Goal: Task Accomplishment & Management: Use online tool/utility

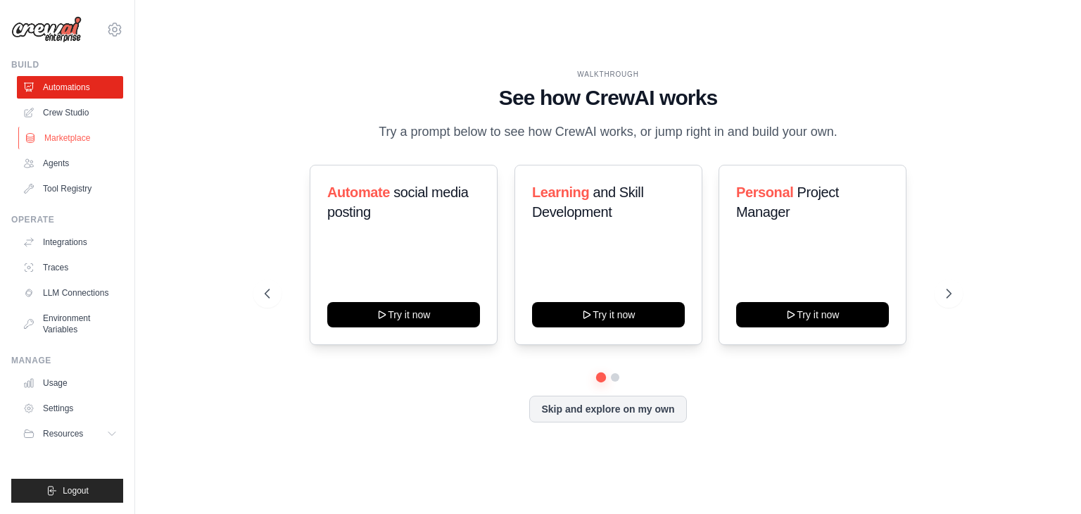
click at [62, 142] on link "Marketplace" at bounding box center [71, 138] width 106 height 23
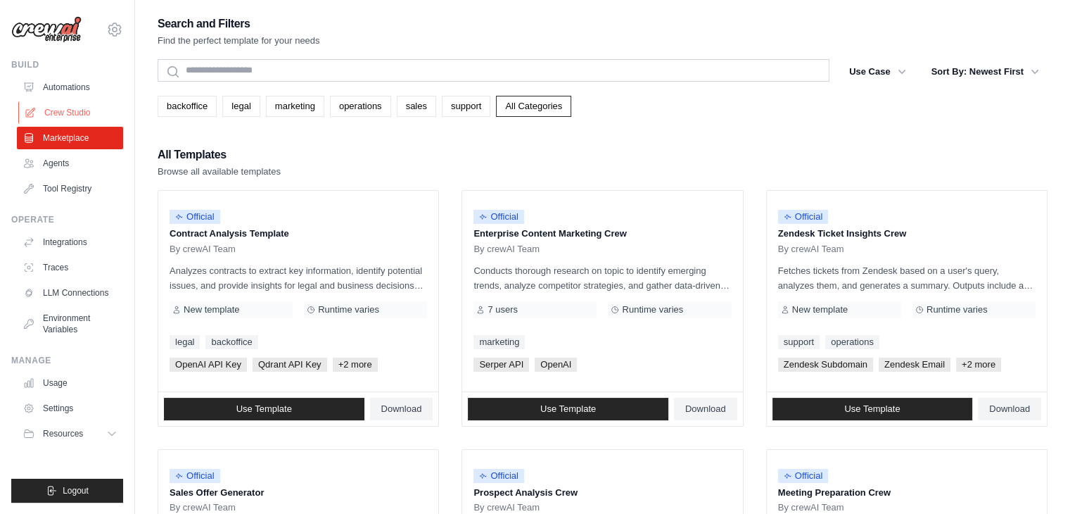
click at [68, 115] on link "Crew Studio" at bounding box center [71, 112] width 106 height 23
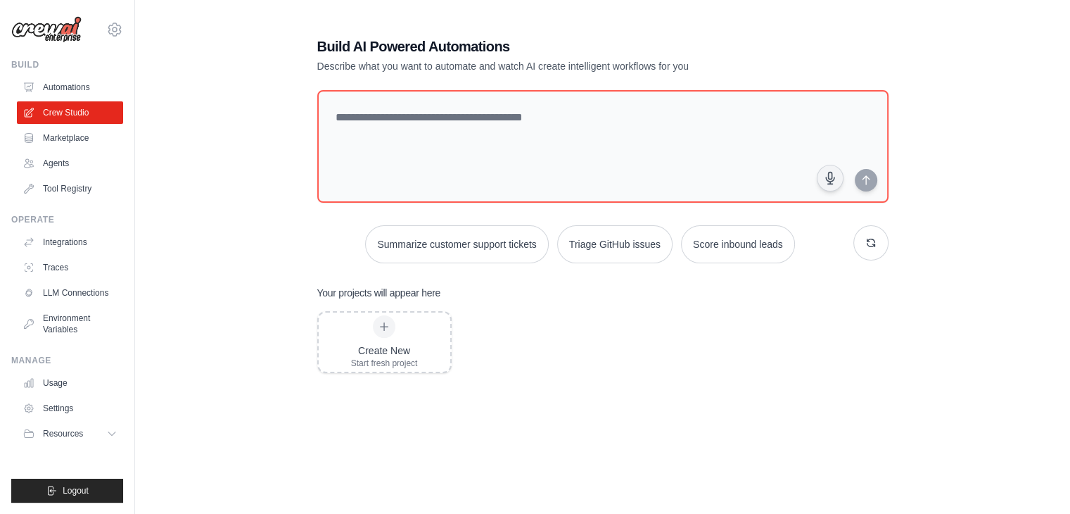
click at [241, 94] on div "Build AI Powered Automations Describe what you want to automate and watch AI cr…" at bounding box center [603, 286] width 890 height 545
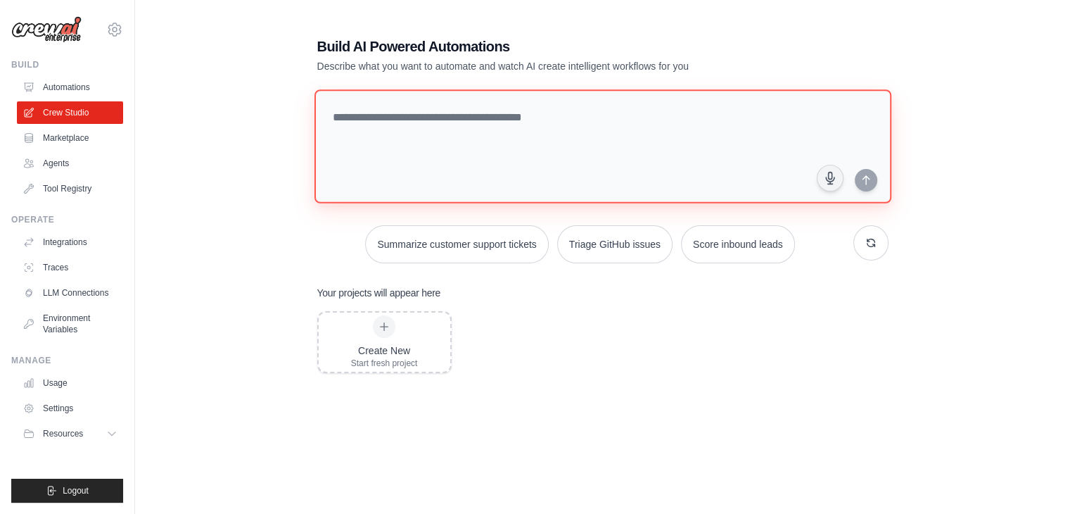
click at [417, 125] on textarea at bounding box center [602, 146] width 577 height 114
type textarea "**********"
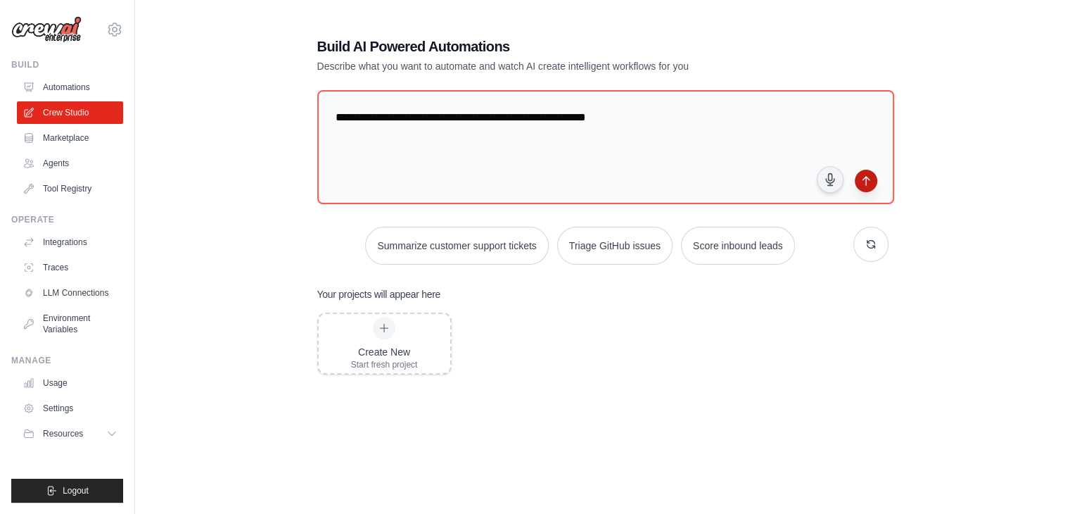
click at [870, 181] on icon "submit" at bounding box center [865, 180] width 11 height 11
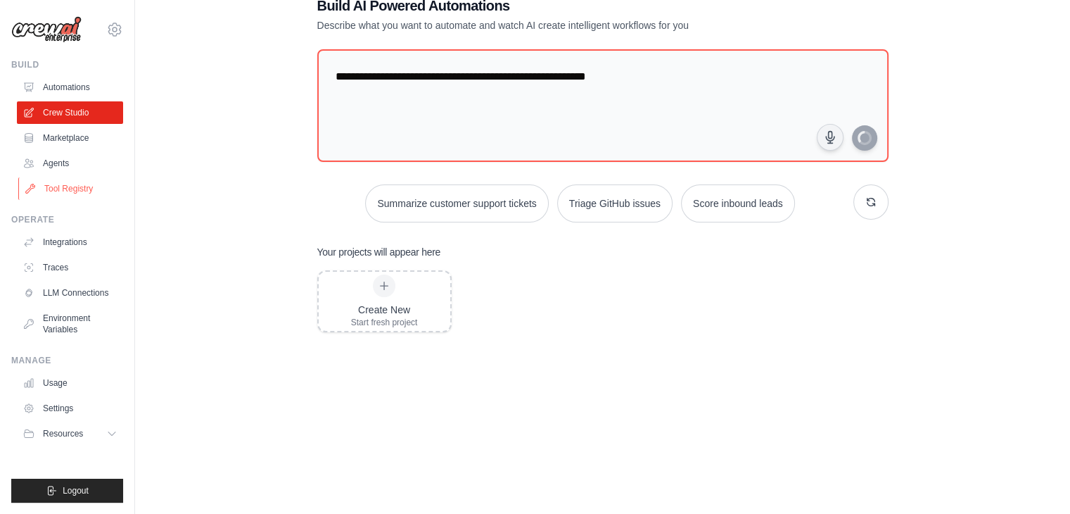
scroll to position [59, 0]
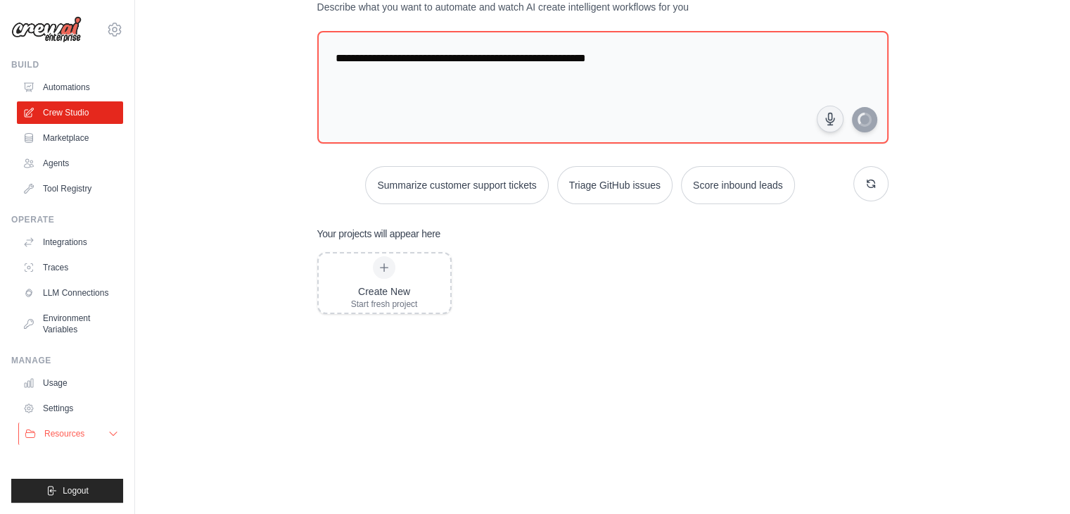
click at [88, 438] on button "Resources" at bounding box center [71, 433] width 106 height 23
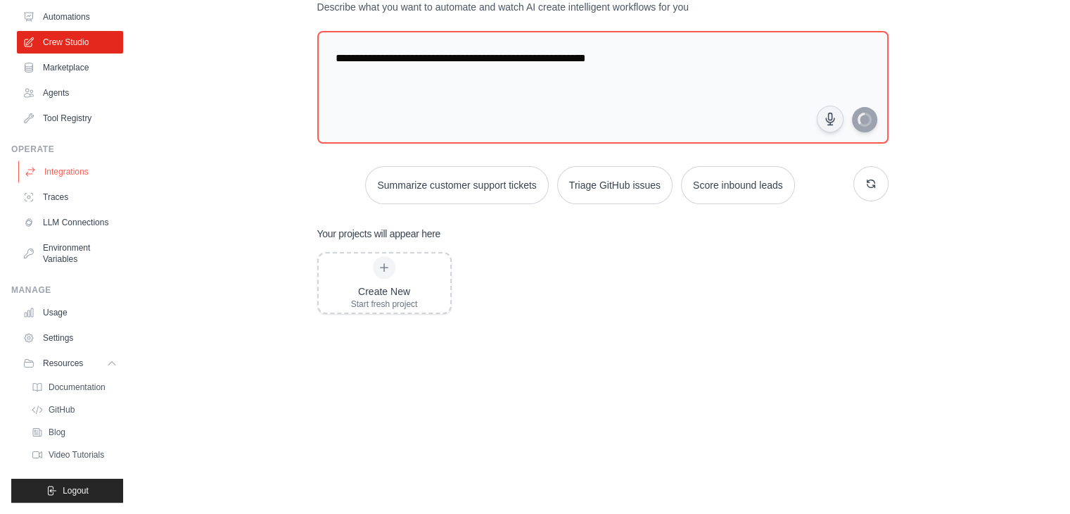
click at [71, 170] on link "Integrations" at bounding box center [71, 171] width 106 height 23
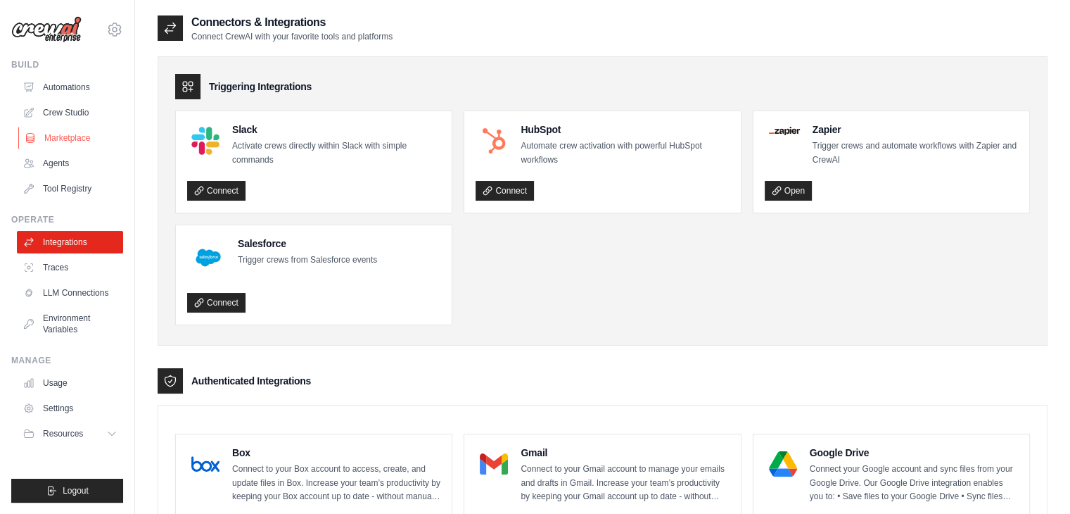
click at [65, 145] on link "Marketplace" at bounding box center [71, 138] width 106 height 23
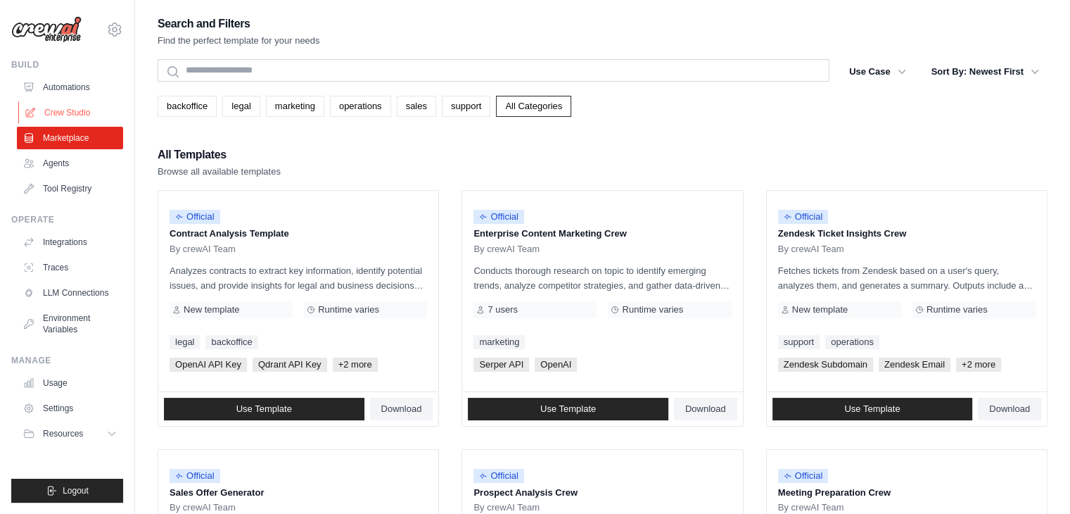
click at [76, 120] on link "Crew Studio" at bounding box center [71, 112] width 106 height 23
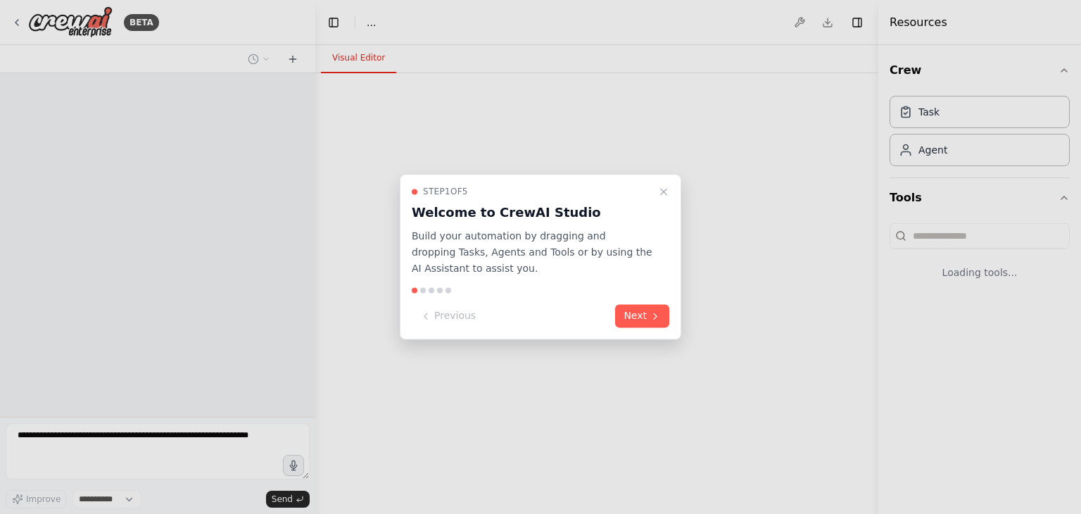
select select "****"
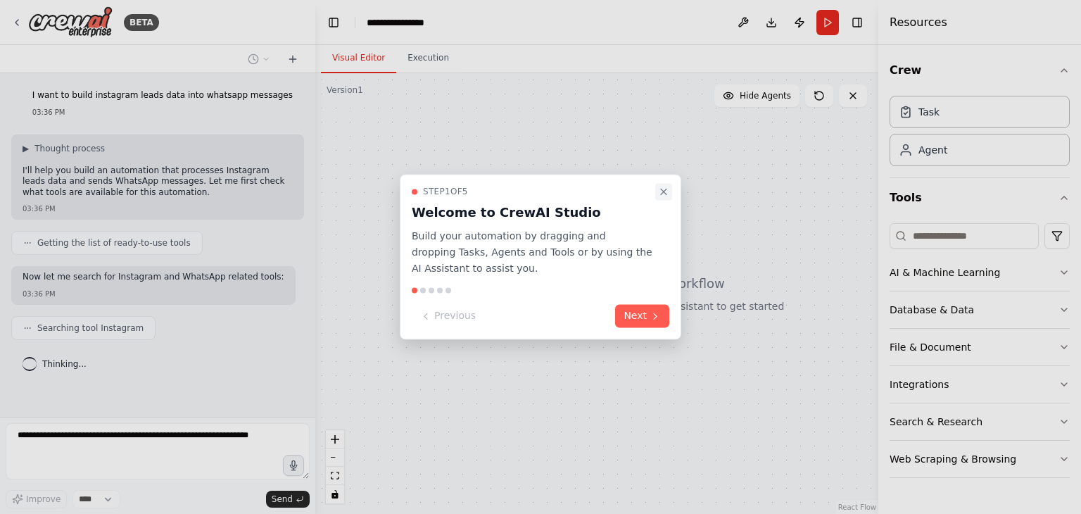
click at [660, 196] on icon "Close walkthrough" at bounding box center [663, 191] width 11 height 11
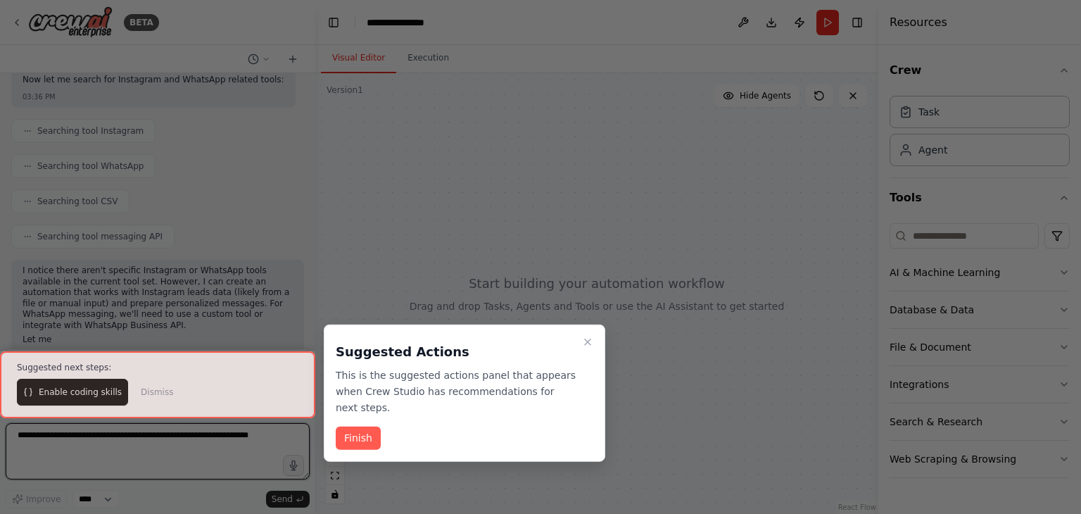
scroll to position [211, 0]
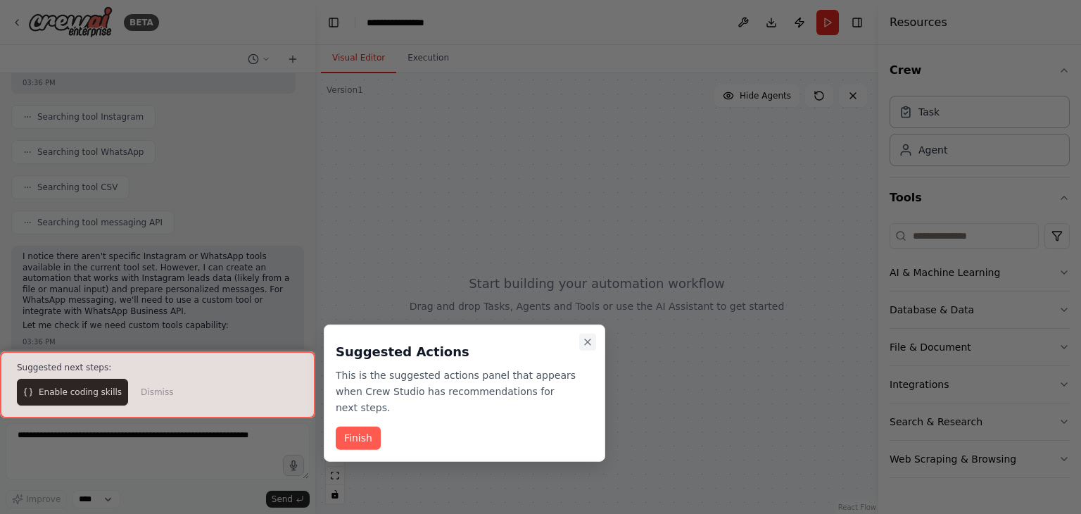
click at [588, 345] on icon "Close walkthrough" at bounding box center [587, 341] width 11 height 11
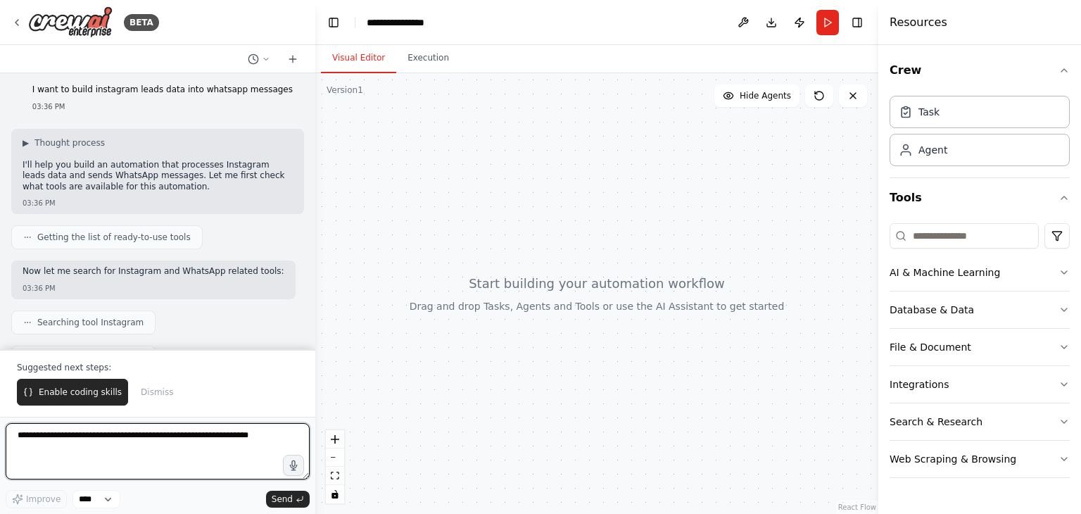
scroll to position [0, 0]
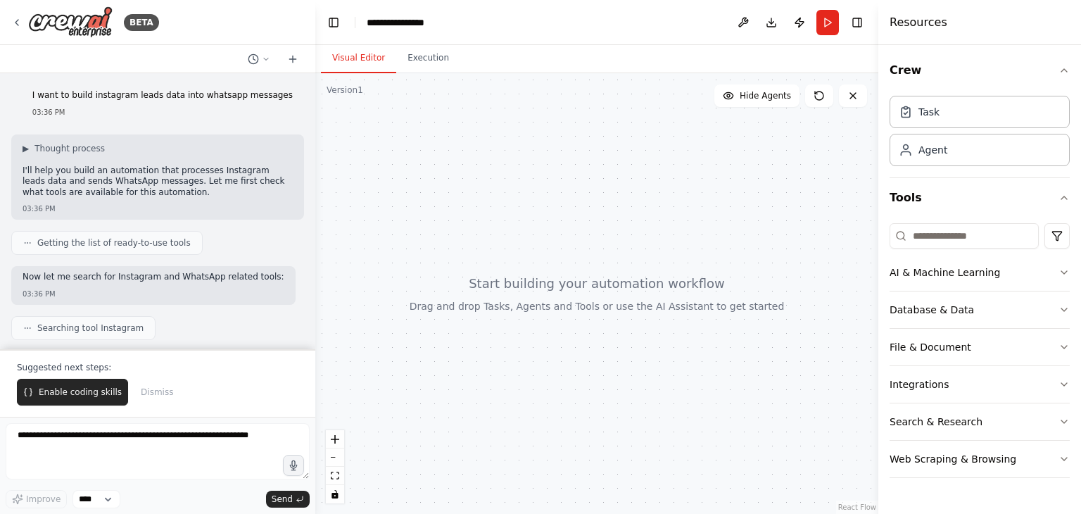
click at [110, 305] on div "I want to build instagram leads data into whatsapp messages 03:36 PM ▶ Thought …" at bounding box center [157, 211] width 315 height 276
drag, startPoint x: 110, startPoint y: 305, endPoint x: 0, endPoint y: 486, distance: 211.9
click at [0, 486] on div "BETA I want to build instagram leads data into whatsapp messages 03:36 PM ▶ Tho…" at bounding box center [157, 257] width 315 height 514
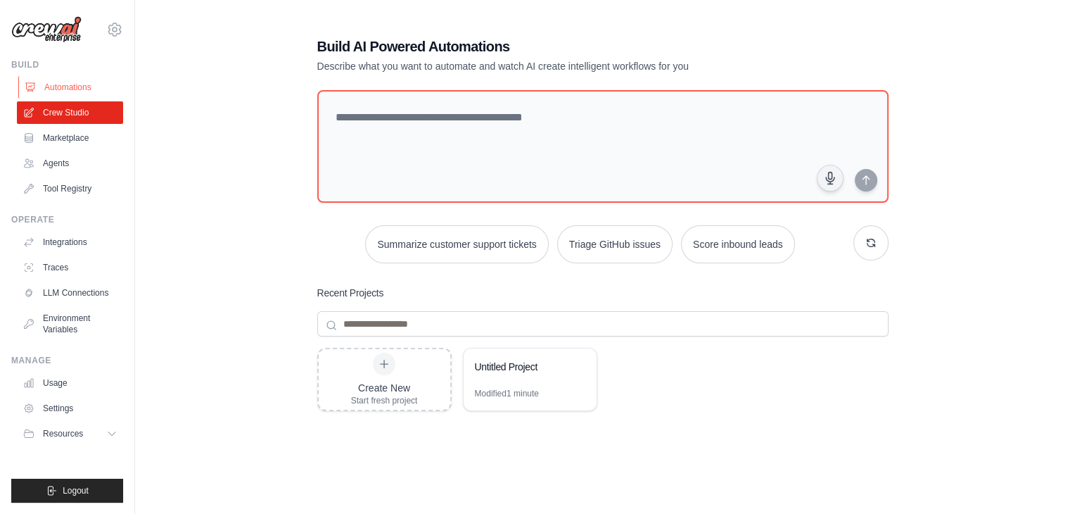
click at [84, 87] on link "Automations" at bounding box center [71, 87] width 106 height 23
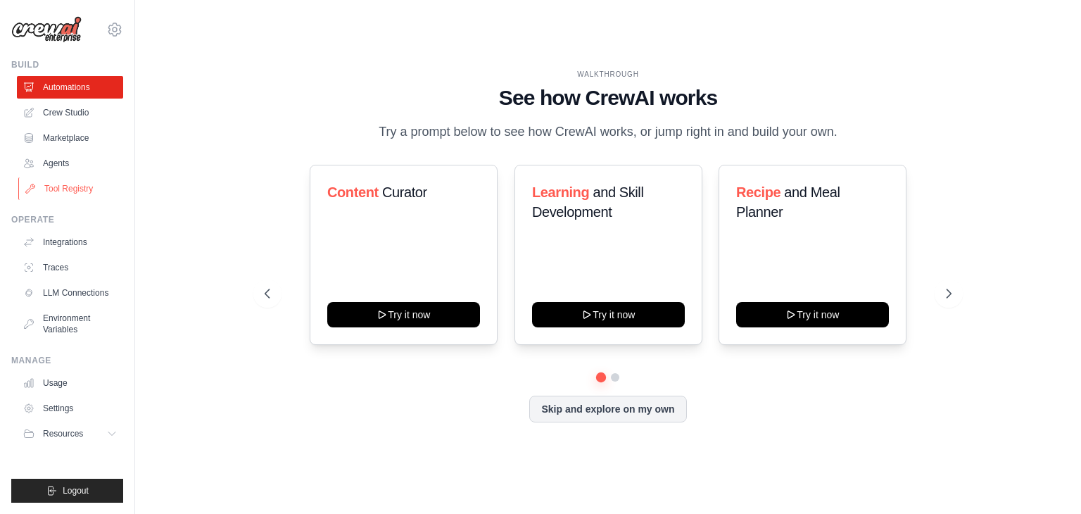
click at [57, 187] on link "Tool Registry" at bounding box center [71, 188] width 106 height 23
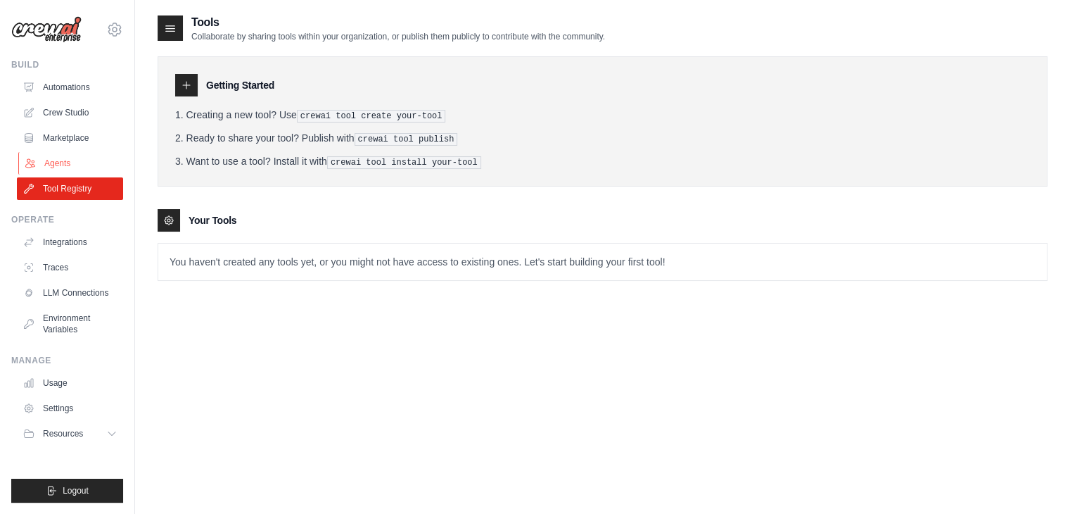
click at [51, 169] on link "Agents" at bounding box center [71, 163] width 106 height 23
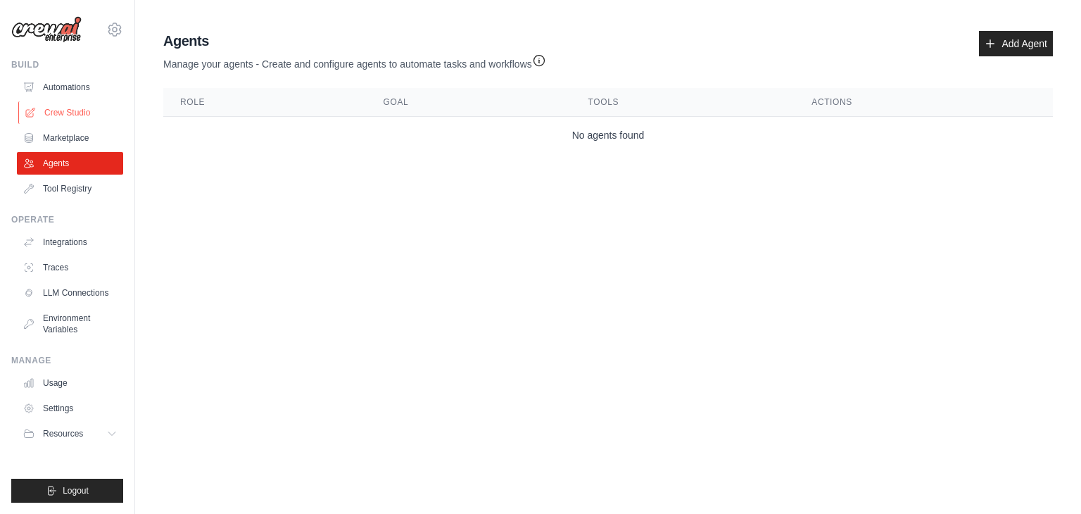
click at [82, 116] on link "Crew Studio" at bounding box center [71, 112] width 106 height 23
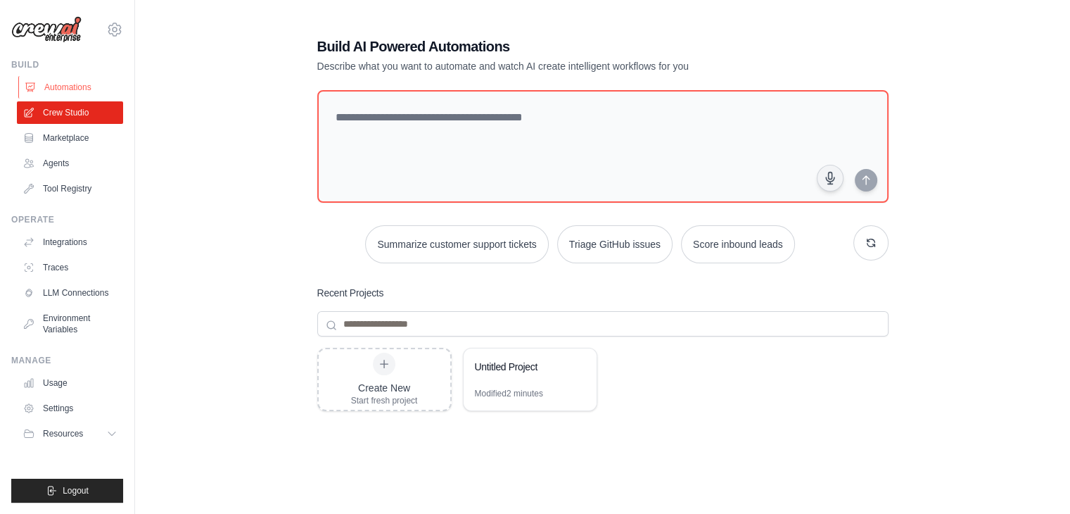
click at [71, 91] on link "Automations" at bounding box center [71, 87] width 106 height 23
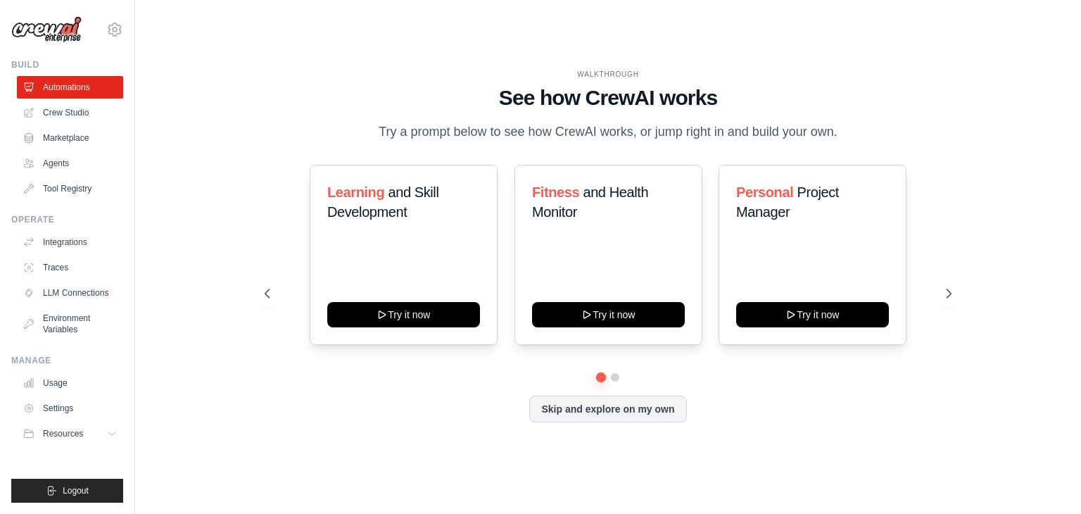
click at [103, 98] on ul "Automations Crew Studio Marketplace Agents Tool Registry" at bounding box center [70, 138] width 106 height 124
click at [78, 265] on link "Traces" at bounding box center [71, 267] width 106 height 23
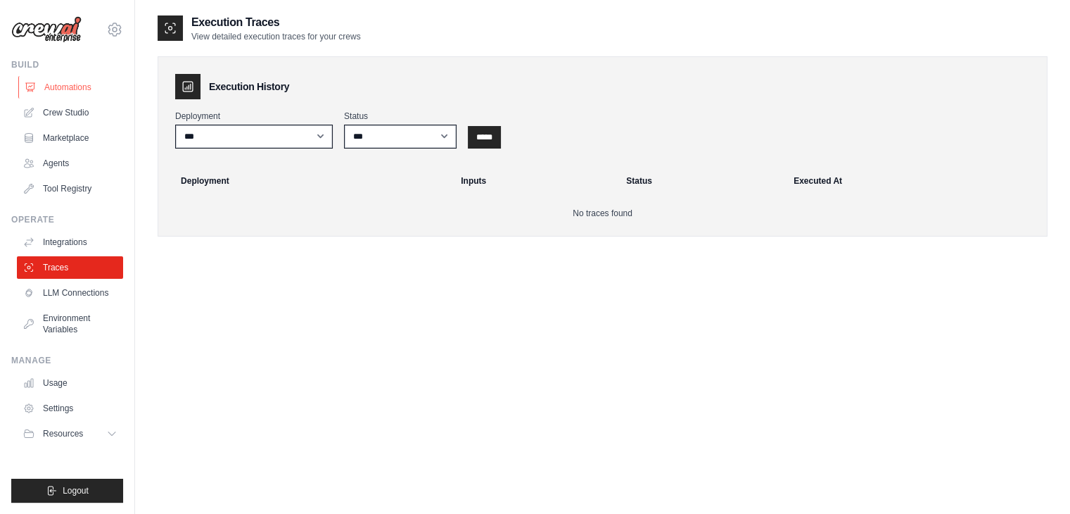
click at [59, 80] on link "Automations" at bounding box center [71, 87] width 106 height 23
